Goal: Task Accomplishment & Management: Complete application form

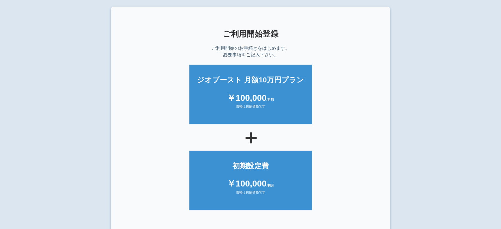
click at [137, 131] on div "＋" at bounding box center [250, 137] width 246 height 20
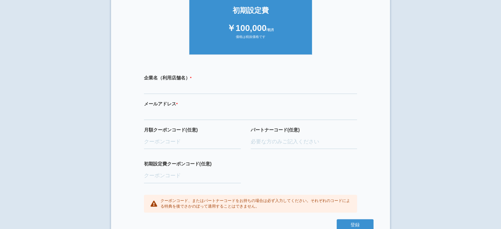
scroll to position [142, 0]
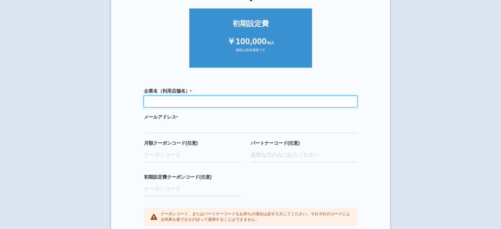
click at [169, 100] on input "text" at bounding box center [250, 101] width 213 height 11
type input "おそうじ革命豊洲店"
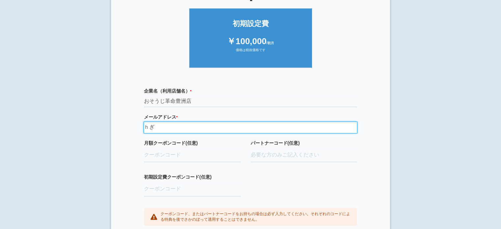
type input "ｈ"
click at [166, 129] on input "higaki" at bounding box center [250, 127] width 213 height 11
type input "[EMAIL_ADDRESS][DOMAIN_NAME]"
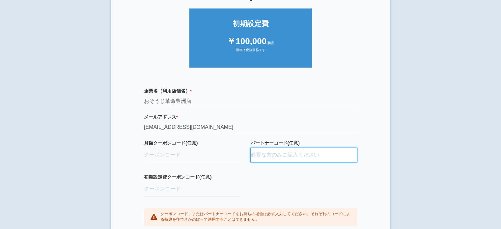
click at [268, 158] on input "パートナーコード(任意)" at bounding box center [304, 155] width 107 height 14
paste input "D24037,0003"
type input "D24037,0003"
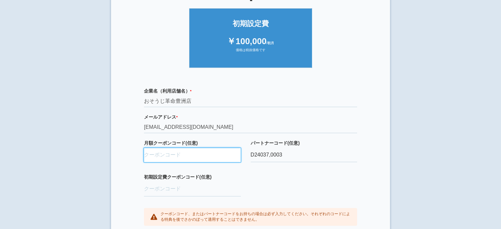
click at [155, 154] on input "月額クーポンコード(任意)" at bounding box center [192, 155] width 97 height 14
paste input "CvCEAIET"
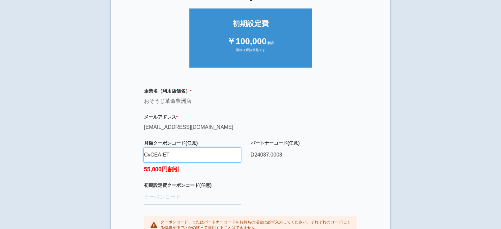
type input "CvCEAIET"
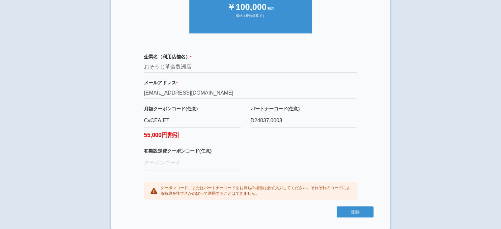
scroll to position [177, 0]
click at [350, 209] on button "登録" at bounding box center [355, 211] width 37 height 11
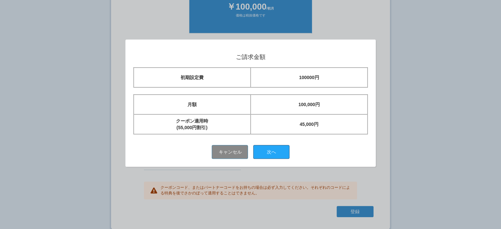
click at [276, 149] on button "次へ" at bounding box center [271, 152] width 36 height 14
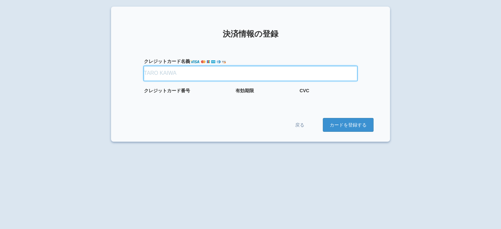
click at [224, 74] on input "クレジット カード名義" at bounding box center [250, 73] width 213 height 14
click at [206, 73] on input "クレジット カード名義" at bounding box center [250, 73] width 213 height 14
type input "TADAHIRO HIGAKI"
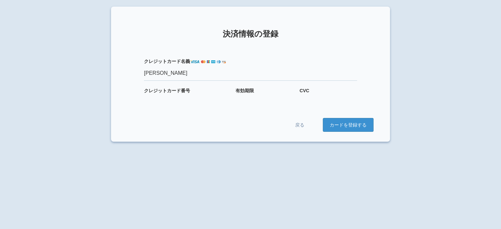
click at [152, 103] on form "クレジット カード名義 TADAHIRO HIGAKI クレジット カード番号 有効期限 CVC 戻る カードを登録する" at bounding box center [250, 88] width 246 height 87
click at [268, 133] on section "× 決済情報の登録 クレジット カード名義 TADAHIRO HIGAKI クレジット カード番号 有効期限 CVC 戻る カードを登録する" at bounding box center [250, 74] width 279 height 135
click at [348, 125] on button "カードを登録する" at bounding box center [348, 125] width 51 height 14
